Goal: Use online tool/utility: Utilize a website feature to perform a specific function

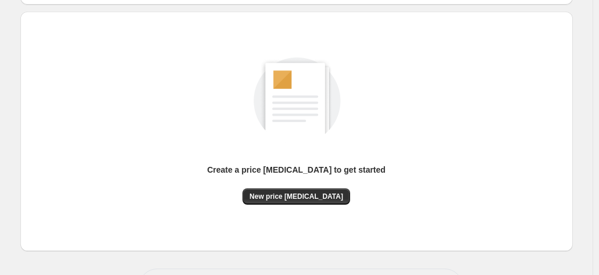
scroll to position [160, 0]
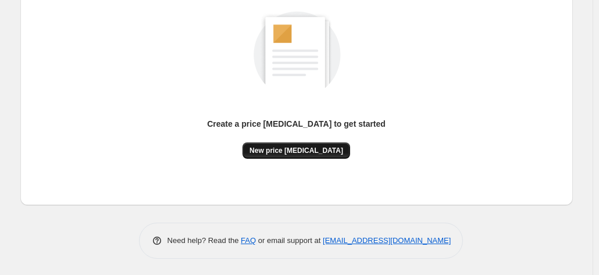
click at [335, 150] on button "New price [MEDICAL_DATA]" at bounding box center [296, 150] width 108 height 16
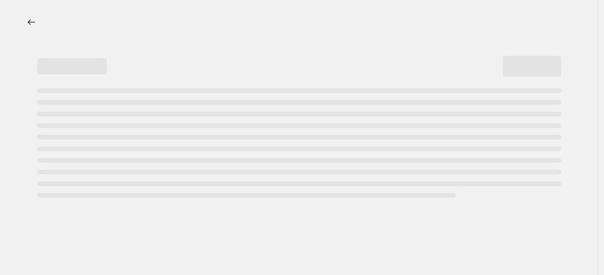
select select "percentage"
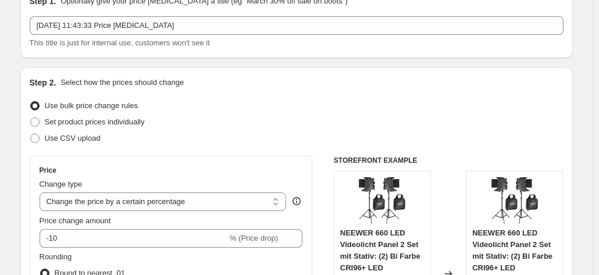
scroll to position [232, 0]
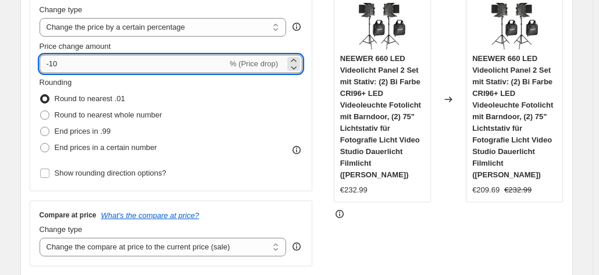
click at [220, 73] on input "-10" at bounding box center [134, 64] width 188 height 19
type input "-1"
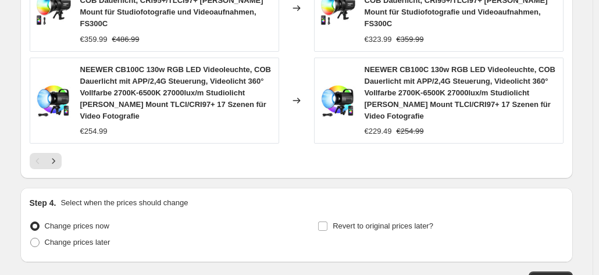
scroll to position [1054, 0]
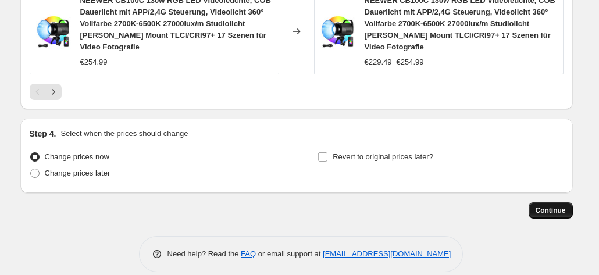
type input "-35"
click at [539, 202] on button "Continue" at bounding box center [550, 210] width 44 height 16
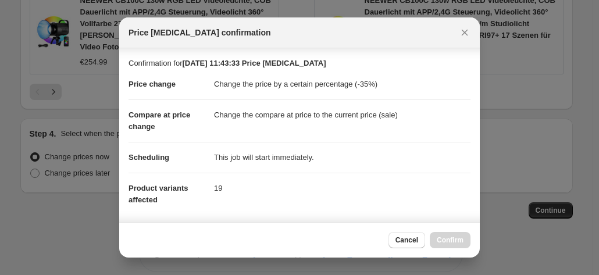
scroll to position [212, 0]
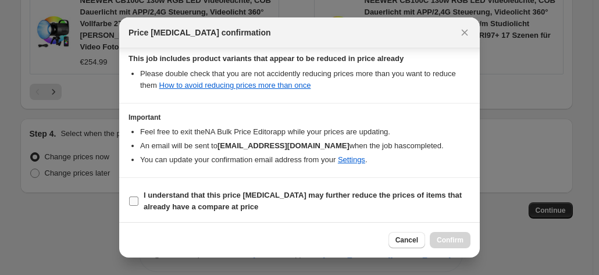
click at [409, 191] on b "I understand that this price [MEDICAL_DATA] may further reduce the prices of it…" at bounding box center [303, 201] width 318 height 20
click at [138, 196] on input "I understand that this price [MEDICAL_DATA] may further reduce the prices of it…" at bounding box center [133, 200] width 9 height 9
checkbox input "true"
click at [444, 239] on span "Confirm" at bounding box center [449, 239] width 27 height 9
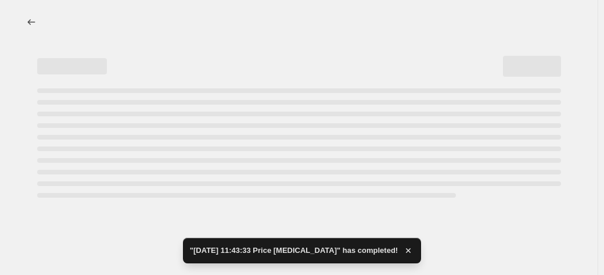
select select "percentage"
